Goal: Transaction & Acquisition: Subscribe to service/newsletter

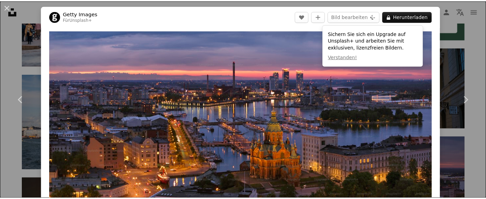
scroll to position [338, 0]
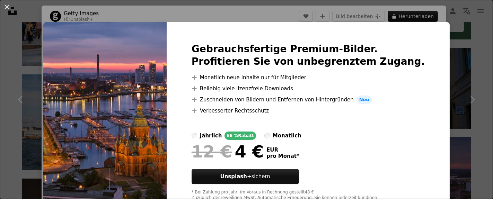
click at [289, 134] on div "monatlich" at bounding box center [287, 136] width 29 height 8
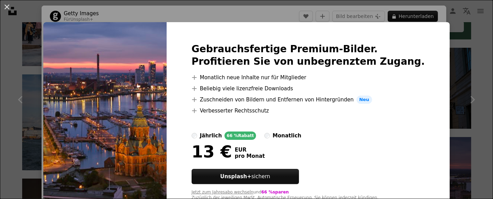
click at [444, 93] on div "An X shape Gebrauchsfertige Premium-Bilder. Profitieren Sie von unbegrenztem Zu…" at bounding box center [246, 99] width 493 height 199
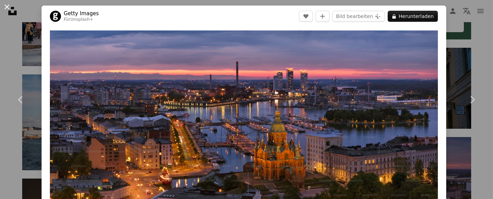
click at [8, 5] on button "An X shape" at bounding box center [7, 7] width 8 height 8
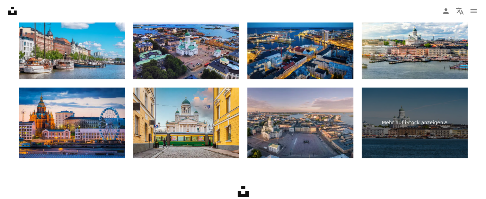
scroll to position [1381, 0]
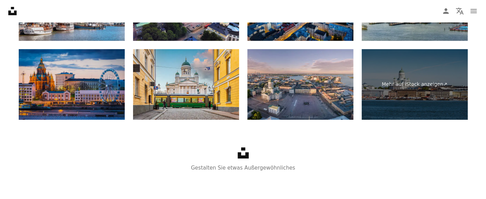
click at [98, 72] on img at bounding box center [72, 84] width 106 height 71
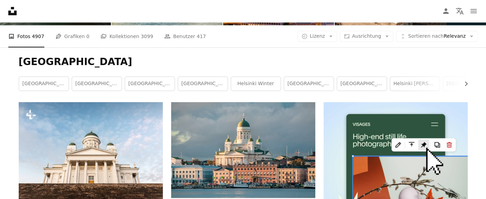
scroll to position [0, 0]
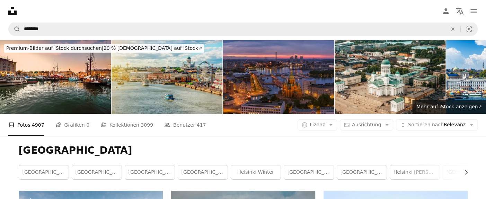
click at [189, 68] on img at bounding box center [167, 77] width 111 height 74
